Goal: Communication & Community: Answer question/provide support

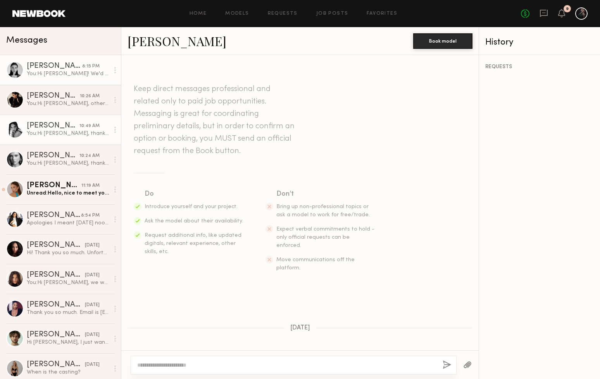
scroll to position [381, 0]
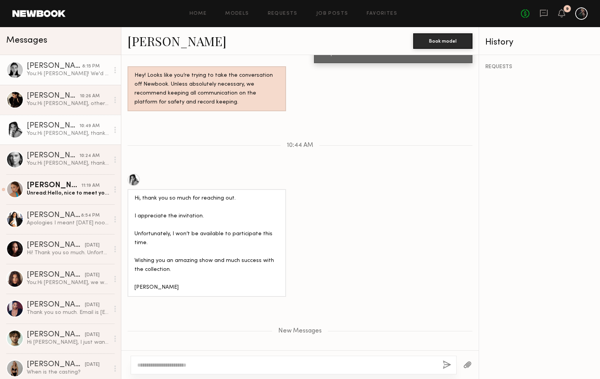
click at [50, 69] on div "Rachel F." at bounding box center [54, 66] width 55 height 8
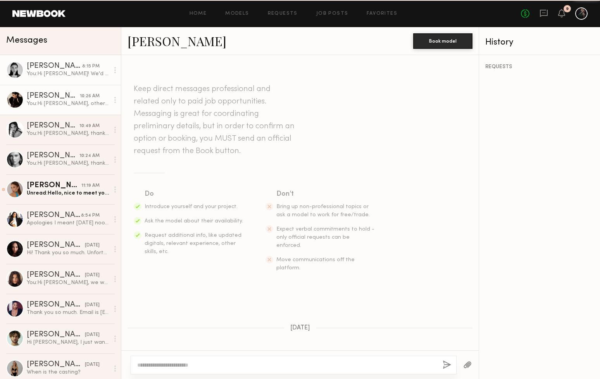
scroll to position [415, 0]
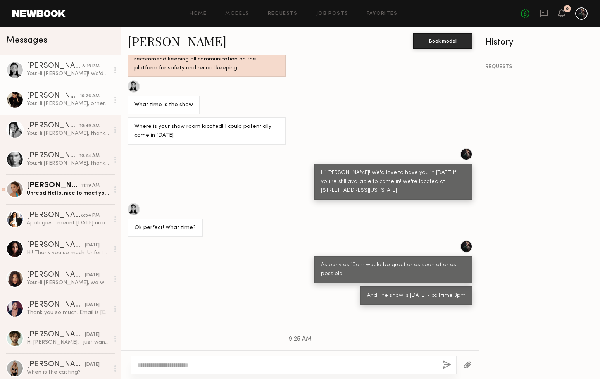
click at [50, 101] on div "You: Hi Valery, other than the show, unfortunately no. But thank you so much fo…" at bounding box center [68, 103] width 83 height 7
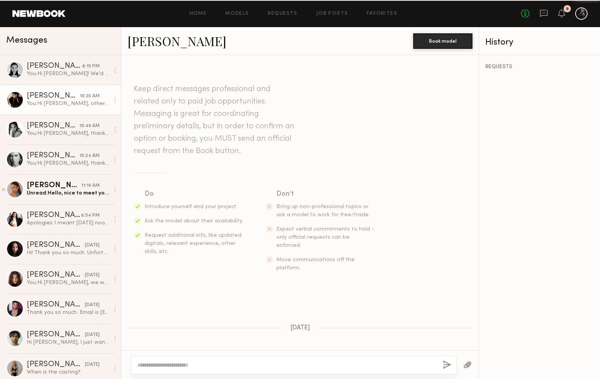
scroll to position [372, 0]
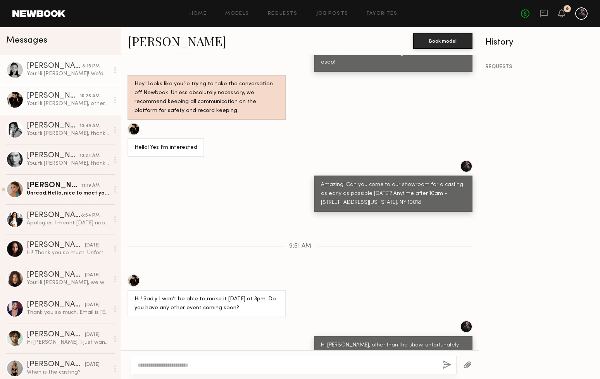
click at [61, 70] on div "Rachel F." at bounding box center [54, 66] width 55 height 8
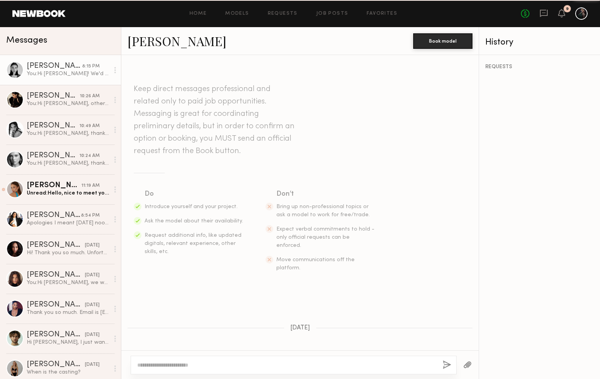
scroll to position [415, 0]
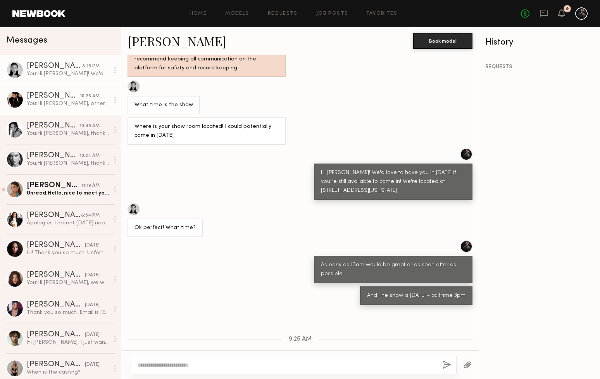
click at [48, 95] on div "Valery G." at bounding box center [53, 96] width 53 height 8
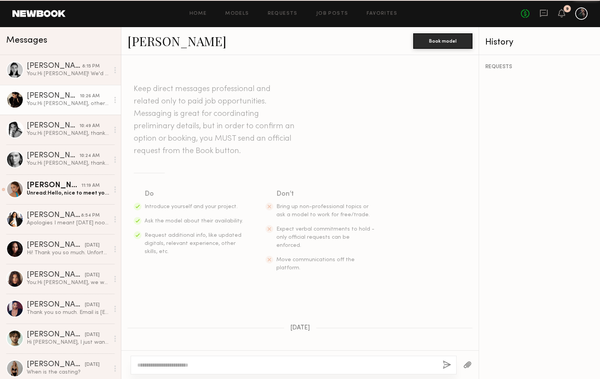
scroll to position [372, 0]
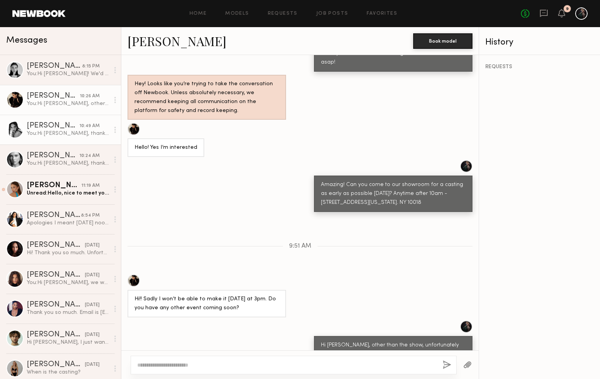
click at [39, 127] on div "Cindy G." at bounding box center [53, 126] width 53 height 8
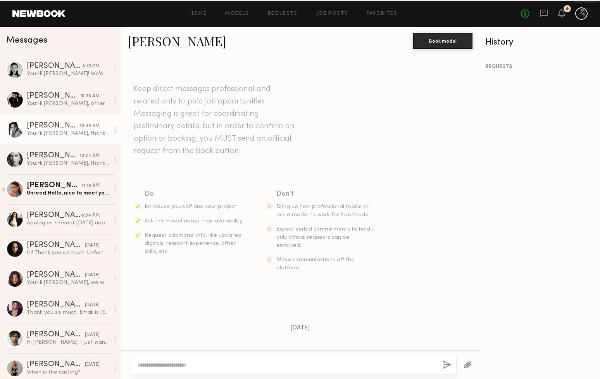
scroll to position [321, 0]
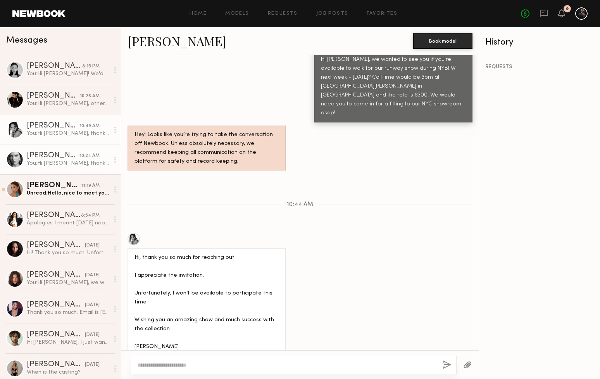
click at [31, 159] on div "Wiktoria G." at bounding box center [53, 156] width 53 height 8
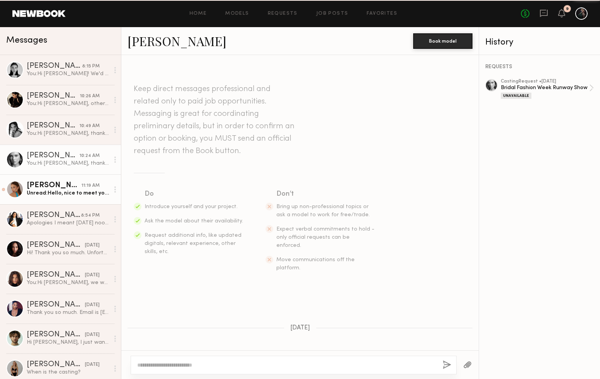
scroll to position [374, 0]
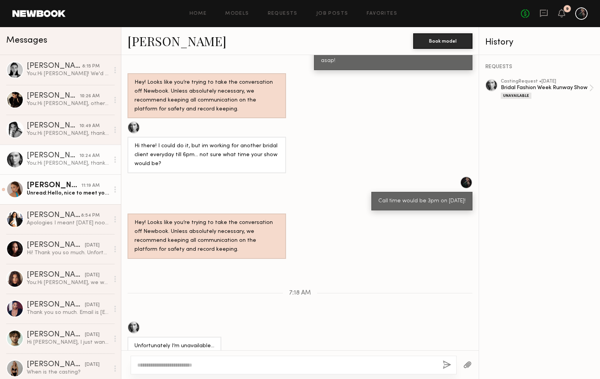
click at [31, 190] on div "Unread: Hello, nice to meet you. Thank you so much for messaging me, I would lo…" at bounding box center [68, 193] width 83 height 7
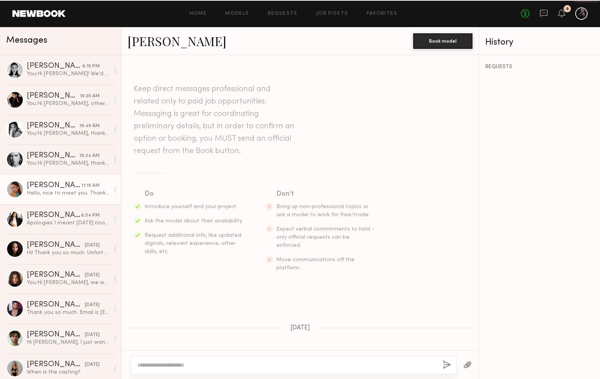
scroll to position [208, 0]
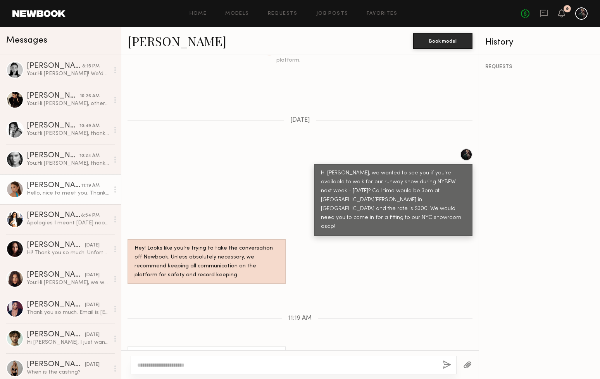
click at [145, 43] on link "Sofi G." at bounding box center [177, 41] width 99 height 17
click at [39, 211] on link "Bibi R. 8:54 PM Apologies I meant Tuesday noon for fitting - please let me know…" at bounding box center [60, 219] width 121 height 30
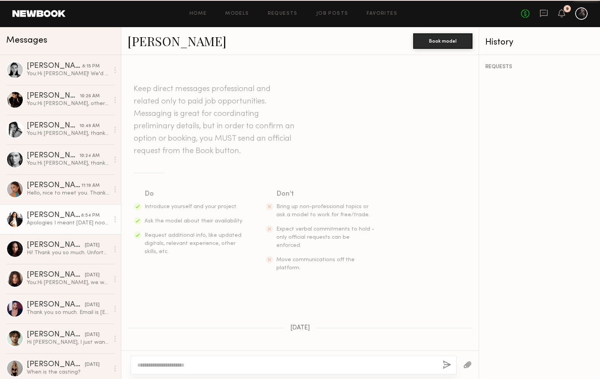
scroll to position [194, 0]
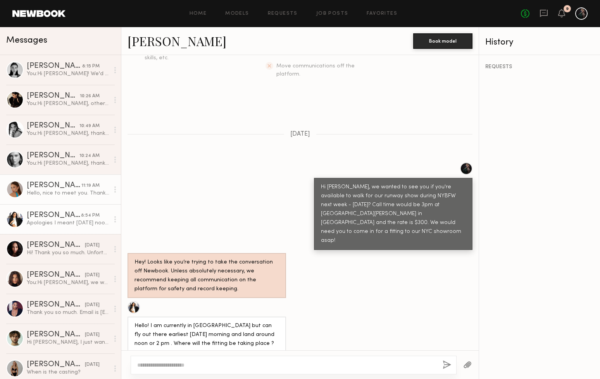
click at [48, 183] on div "Sofi G." at bounding box center [54, 186] width 55 height 8
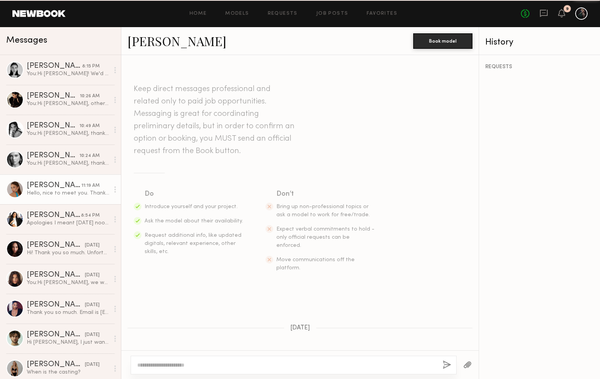
scroll to position [208, 0]
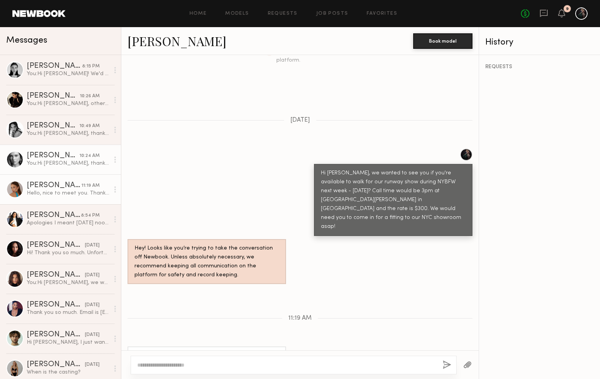
click at [48, 157] on div "Wiktoria G." at bounding box center [53, 156] width 53 height 8
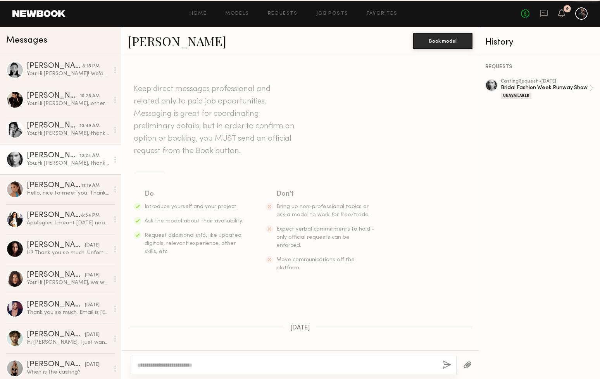
scroll to position [374, 0]
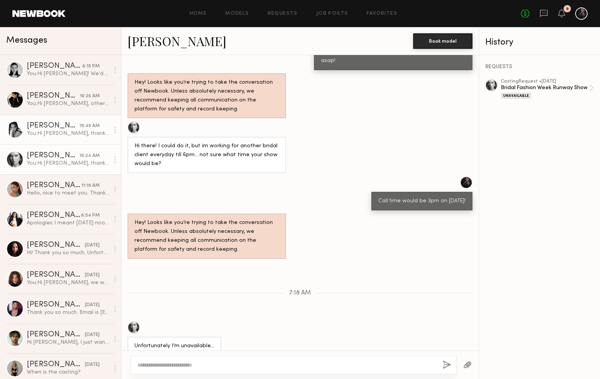
click at [49, 133] on div "You: Hi Cindy, thanks for the update and getting back to us so quickly!" at bounding box center [68, 133] width 83 height 7
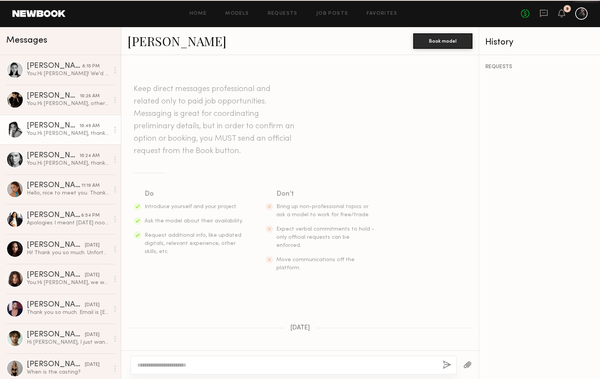
scroll to position [321, 0]
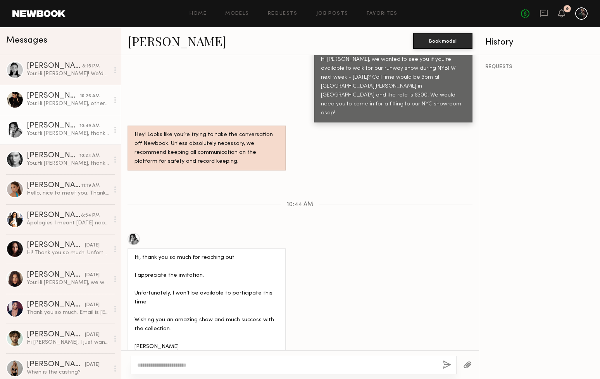
click at [49, 107] on div "You: Hi Valery, other than the show, unfortunately no. But thank you so much fo…" at bounding box center [68, 103] width 83 height 7
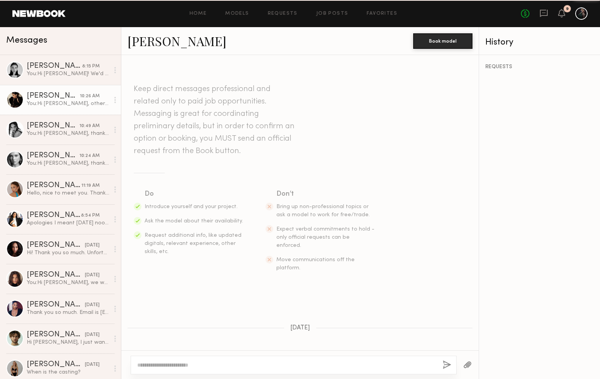
scroll to position [372, 0]
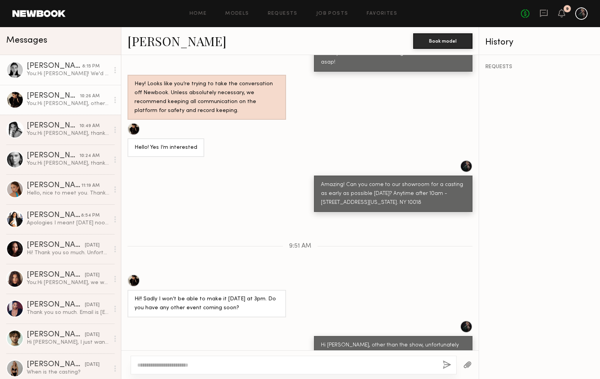
click at [48, 73] on div "You: Hi Rachel! We'd love to have you in tomorrow if you're still available to …" at bounding box center [68, 73] width 83 height 7
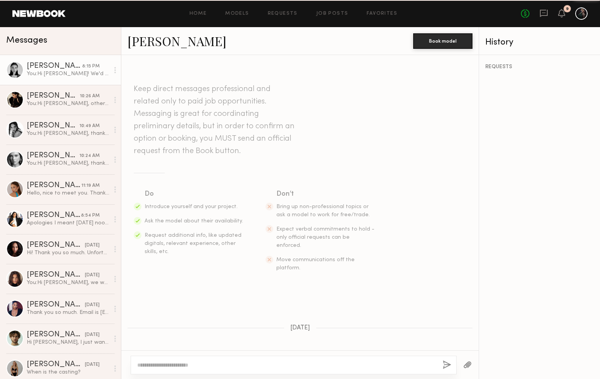
scroll to position [415, 0]
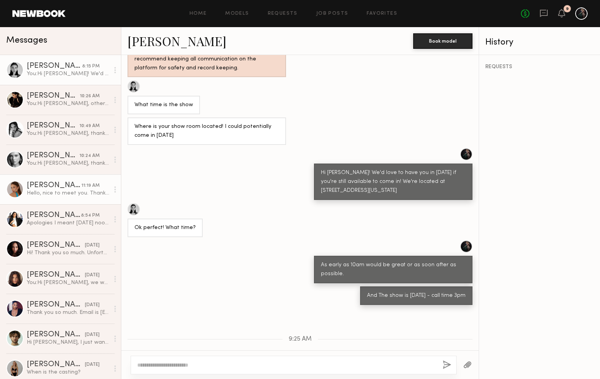
click at [76, 197] on link "Sofi G. 11:19 AM Hello, nice to meet you. Thank you so much for messaging me, I…" at bounding box center [60, 189] width 121 height 30
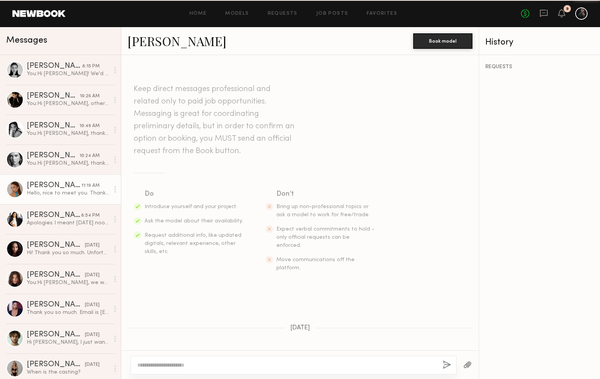
scroll to position [208, 0]
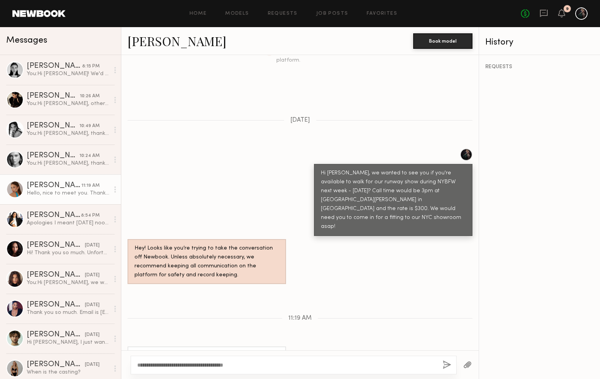
type textarea "**********"
click at [445, 366] on button "button" at bounding box center [447, 366] width 9 height 10
